Goal: Task Accomplishment & Management: Use online tool/utility

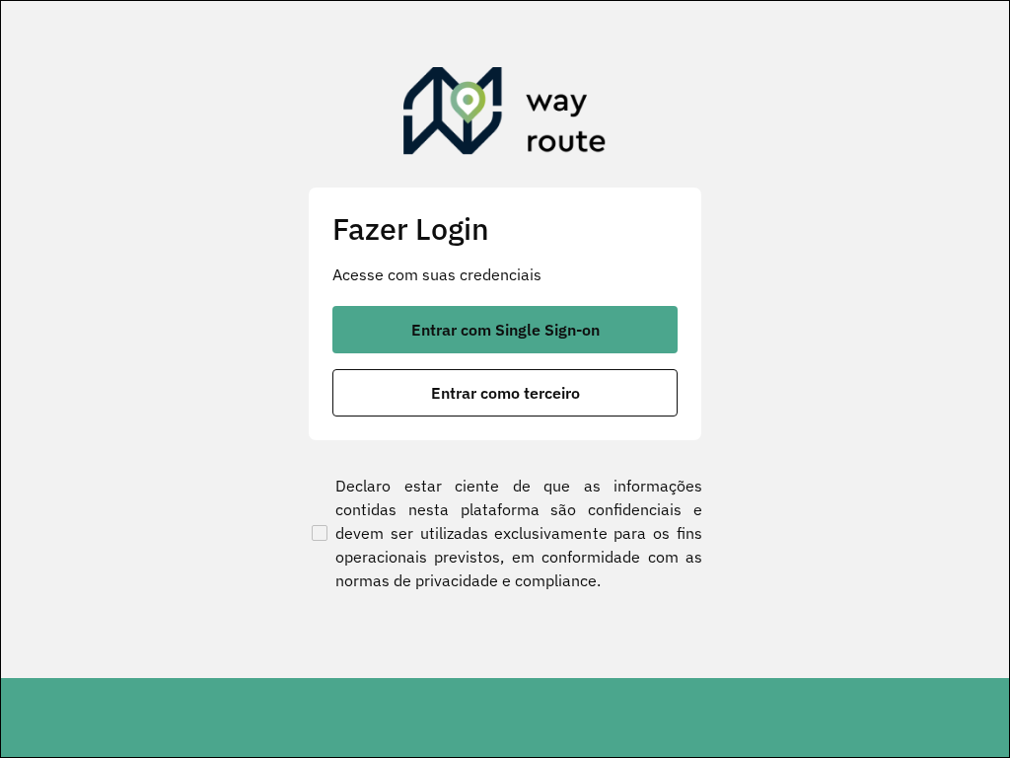
click at [531, 9] on section "Fazer Login Acesse com suas credenciais Entrar com Single Sign-on Entrar como t…" at bounding box center [505, 339] width 1008 height 677
click at [333, 369] on button "Entrar como terceiro" at bounding box center [505, 392] width 345 height 47
click at [531, 9] on section "Fazer Login Acesse com suas credenciais Entrar com Single Sign-on Entrar como t…" at bounding box center [505, 339] width 1008 height 677
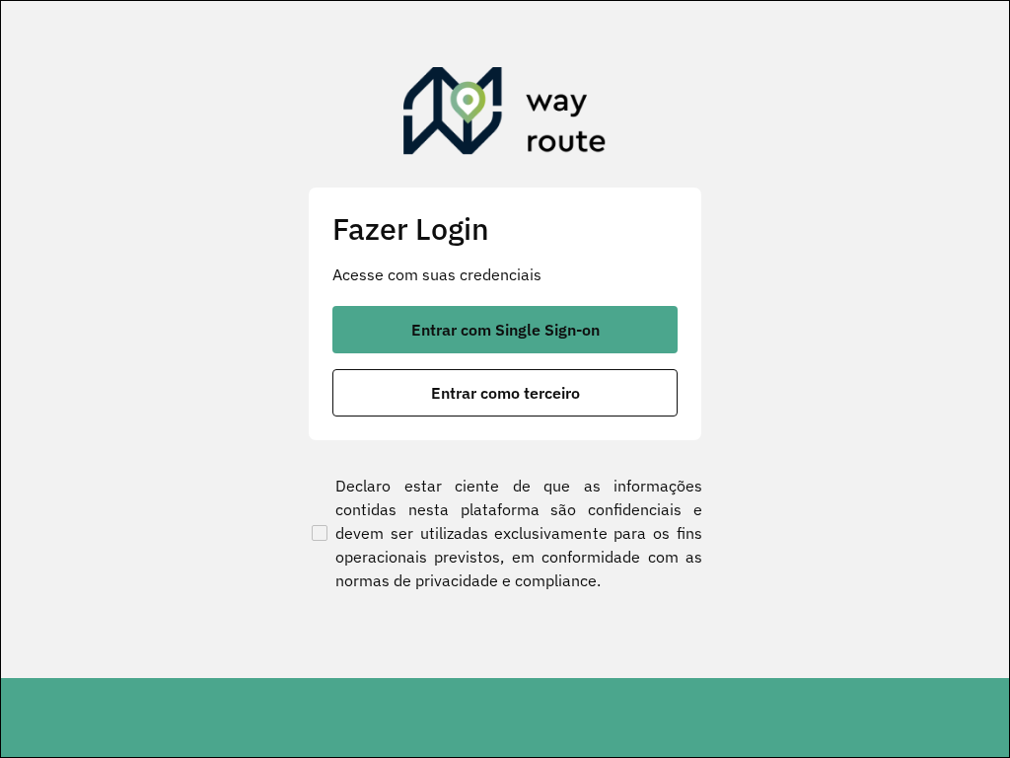
click at [333, 369] on button "Entrar como terceiro" at bounding box center [505, 392] width 345 height 47
